Goal: Information Seeking & Learning: Learn about a topic

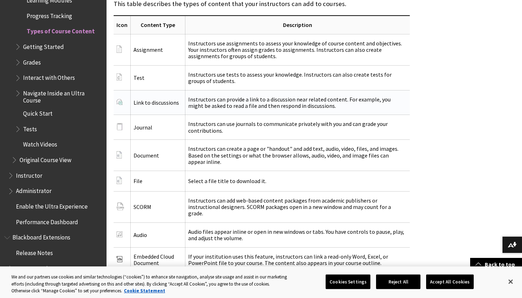
scroll to position [1006, 0]
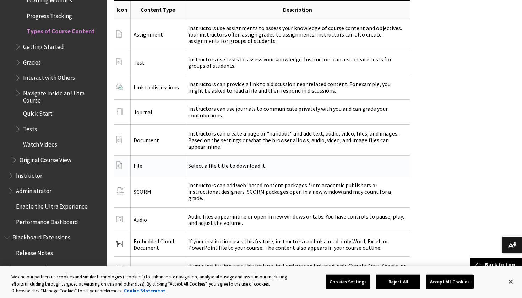
click at [220, 156] on td "Select a file title to download it." at bounding box center [297, 166] width 224 height 20
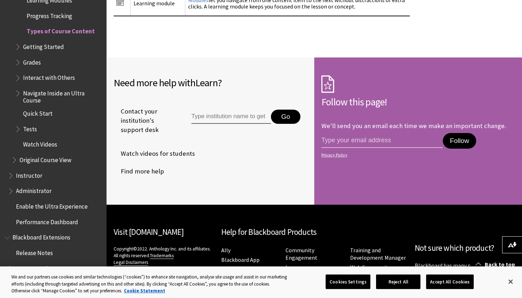
scroll to position [1448, 0]
click at [235, 110] on input "Type institution name to get support" at bounding box center [231, 117] width 80 height 14
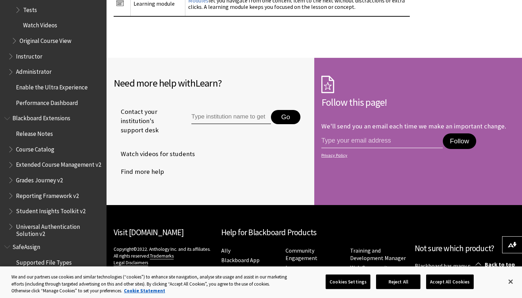
scroll to position [1118, 0]
click at [28, 273] on span "Student" at bounding box center [27, 278] width 22 height 10
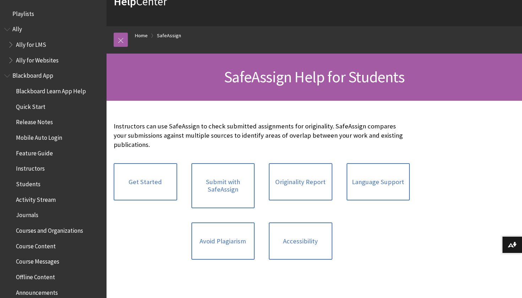
click at [40, 91] on span "Blackboard Learn App Help" at bounding box center [51, 90] width 70 height 10
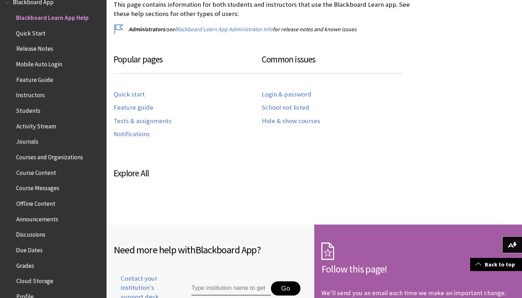
scroll to position [331, 0]
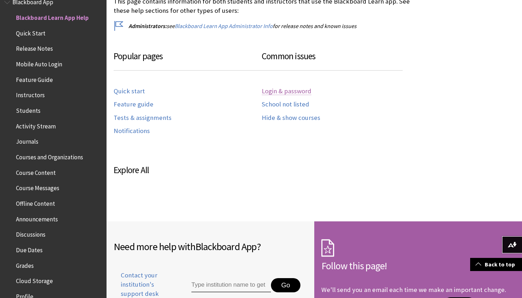
click at [285, 90] on link "Login & password" at bounding box center [287, 91] width 50 height 8
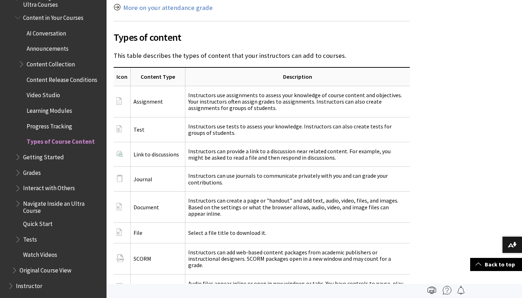
scroll to position [888, 0]
click at [49, 28] on span "AI Conversation" at bounding box center [46, 33] width 39 height 10
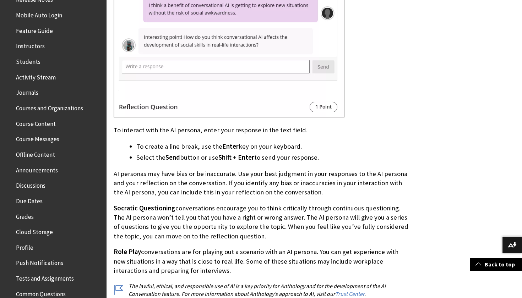
scroll to position [122, 0]
click at [22, 124] on span "Course Content" at bounding box center [36, 123] width 40 height 10
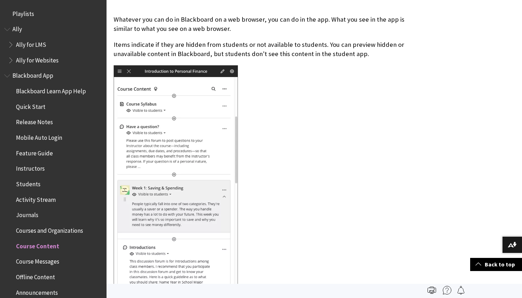
scroll to position [1558, 0]
click at [40, 73] on span "Blackboard App" at bounding box center [32, 75] width 41 height 10
